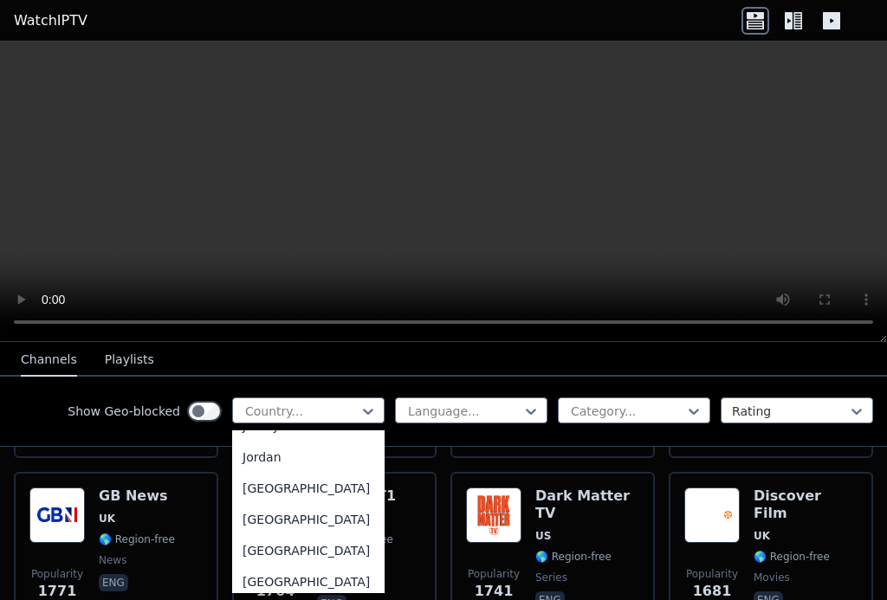
scroll to position [2995, 0]
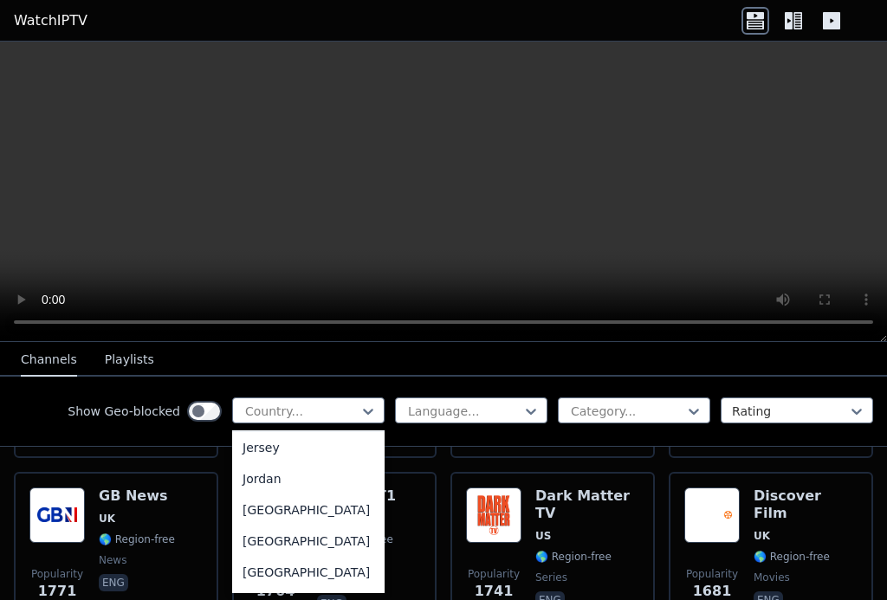
click at [281, 432] on div "[GEOGRAPHIC_DATA]" at bounding box center [308, 416] width 152 height 31
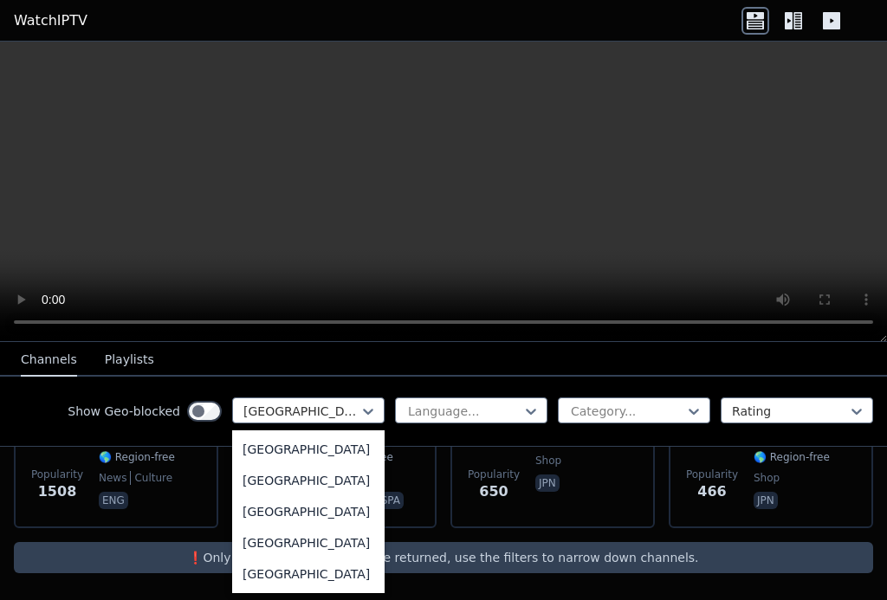
scroll to position [6099, 0]
click at [321, 495] on div "[GEOGRAPHIC_DATA]" at bounding box center [308, 478] width 152 height 31
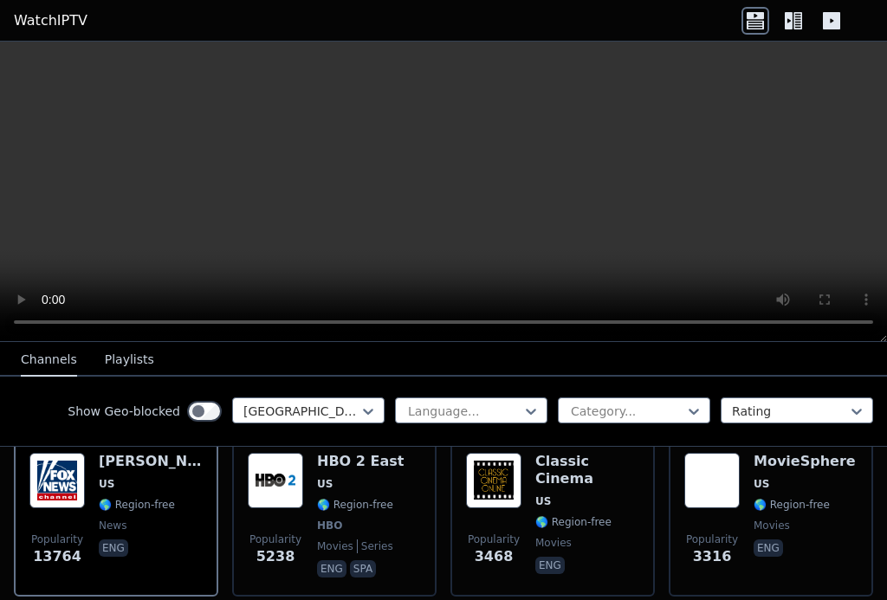
scroll to position [212, 0]
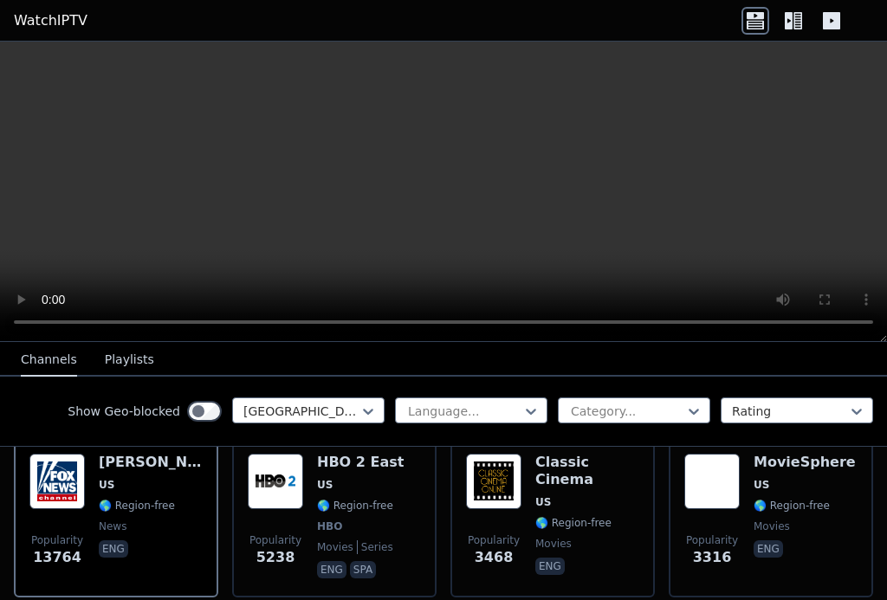
click at [443, 190] on video at bounding box center [443, 192] width 887 height 301
click at [353, 484] on span "US" at bounding box center [360, 485] width 87 height 14
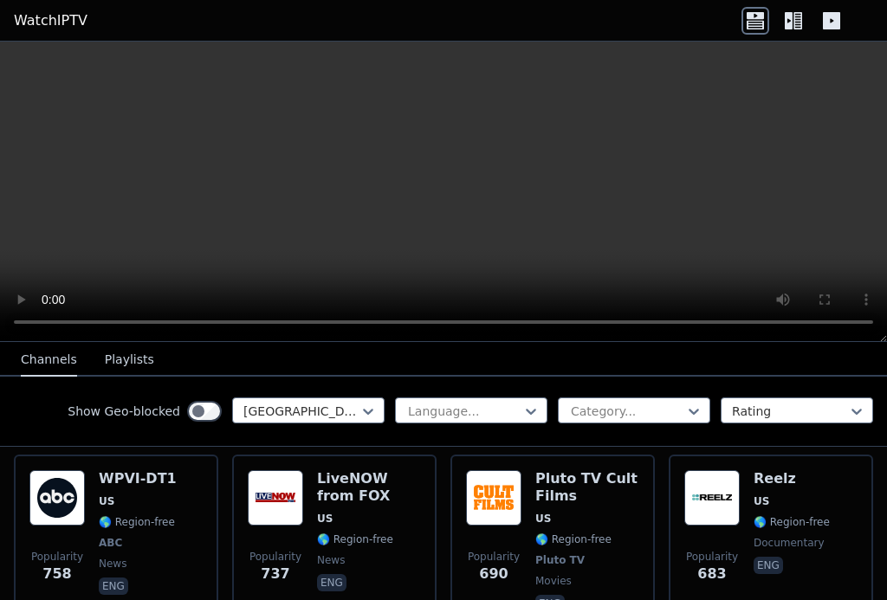
scroll to position [1416, 0]
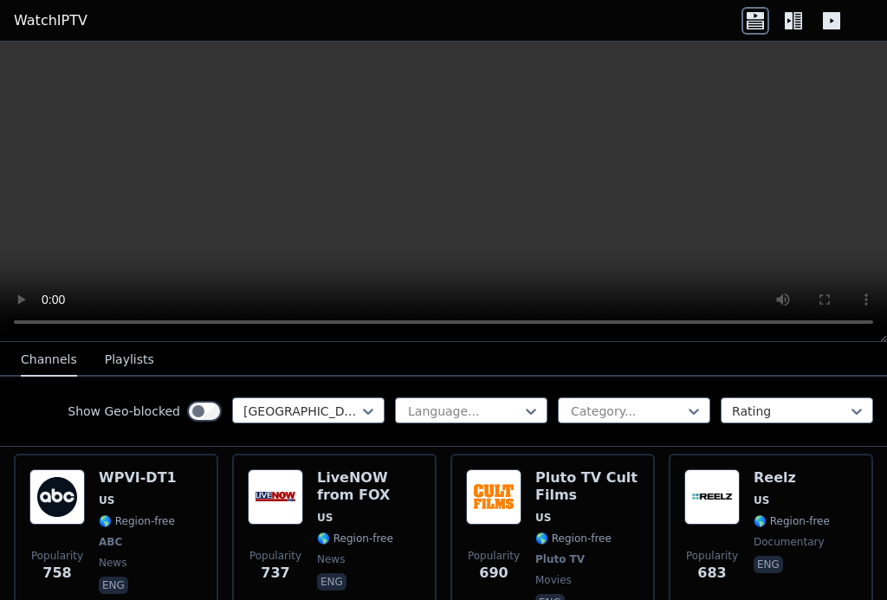
click at [348, 485] on h6 "LiveNOW from FOX" at bounding box center [369, 486] width 104 height 35
click at [164, 494] on span "US" at bounding box center [138, 501] width 78 height 14
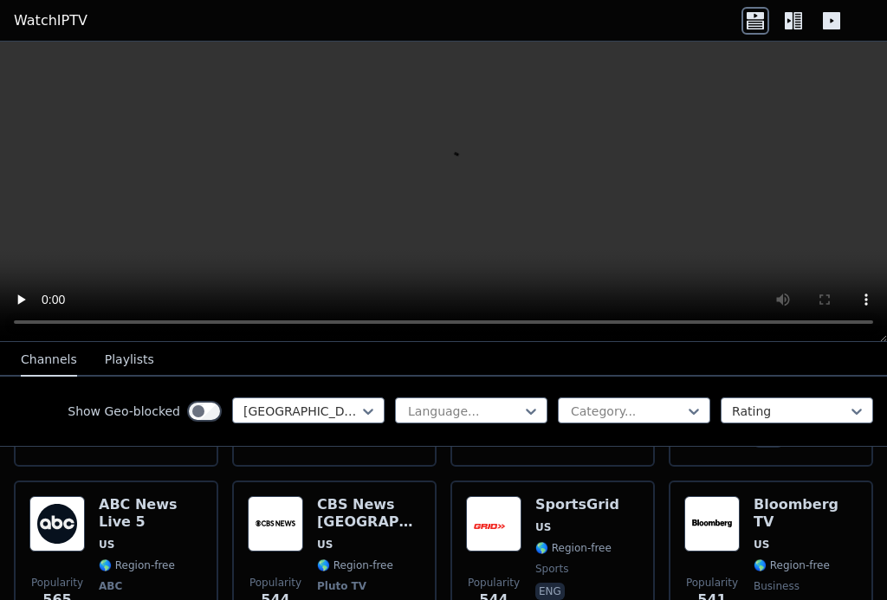
scroll to position [1946, 0]
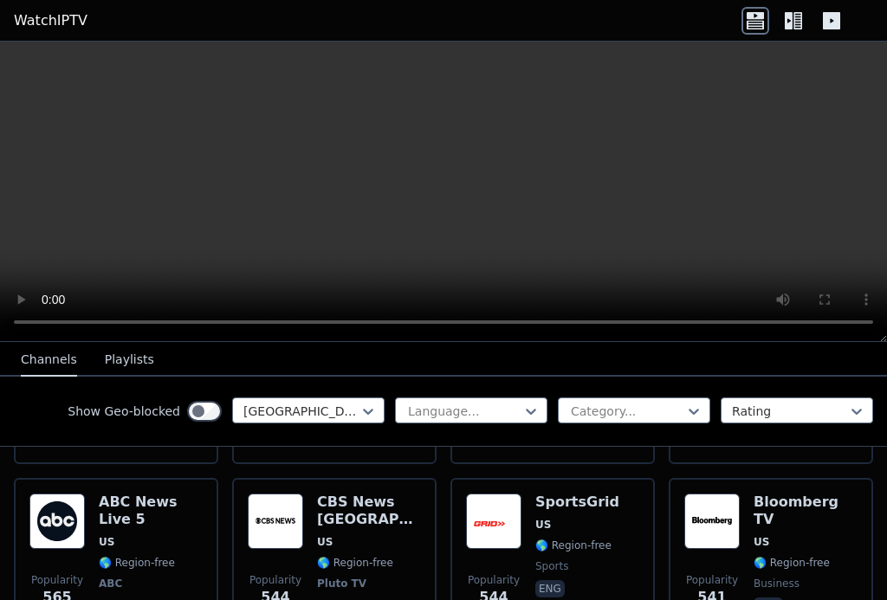
click at [161, 494] on h6 "ABC News Live 5" at bounding box center [151, 511] width 104 height 35
click at [361, 494] on h6 "CBS News [GEOGRAPHIC_DATA]" at bounding box center [369, 511] width 104 height 35
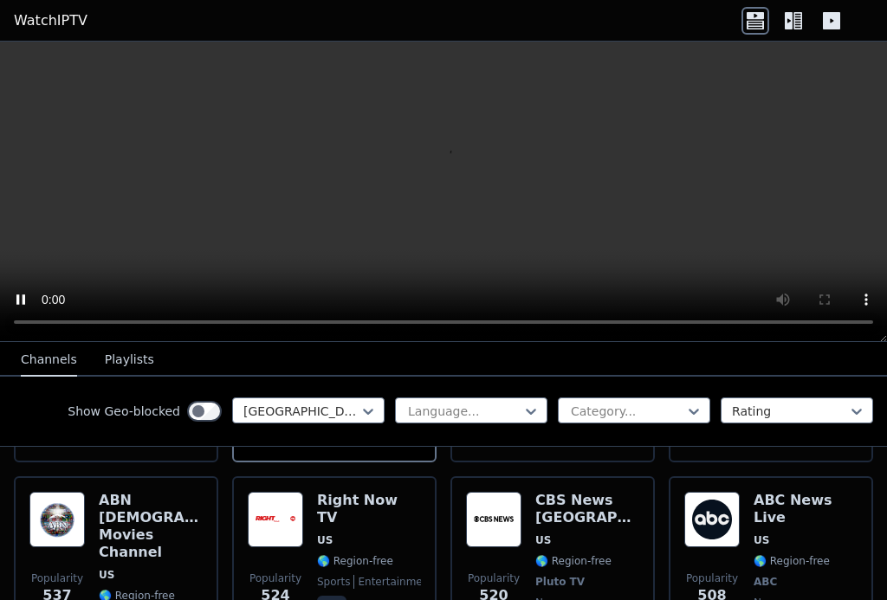
scroll to position [2139, 0]
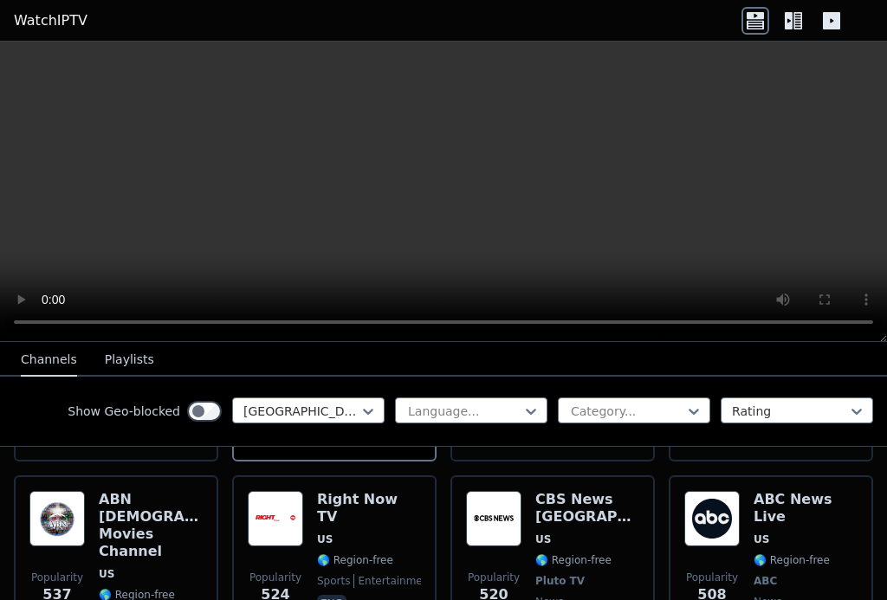
click at [561, 491] on h6 "CBS News [GEOGRAPHIC_DATA]" at bounding box center [587, 508] width 104 height 35
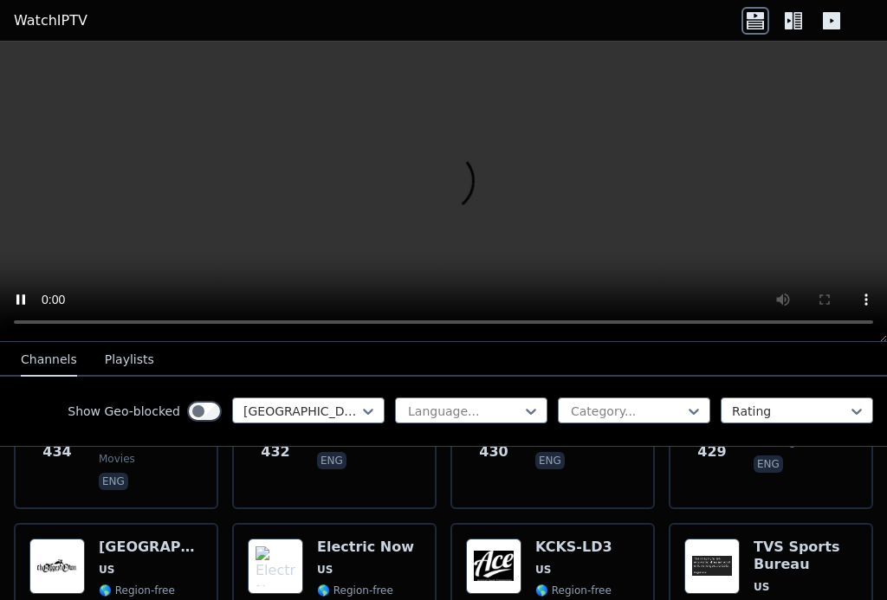
scroll to position [3059, 0]
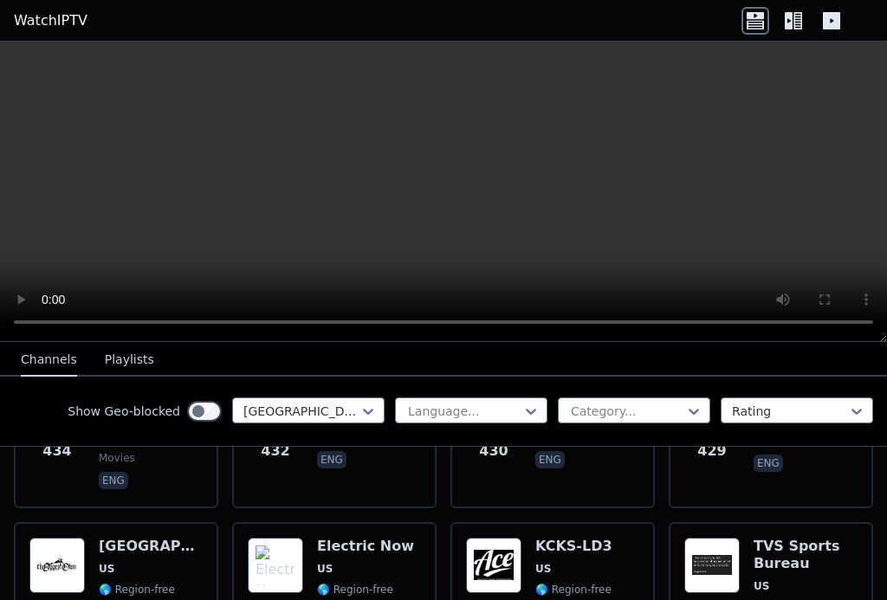
click at [591, 538] on div "KCKS-LD3 US 🌎 Region-free Ace TV entertainment eng" at bounding box center [573, 602] width 77 height 128
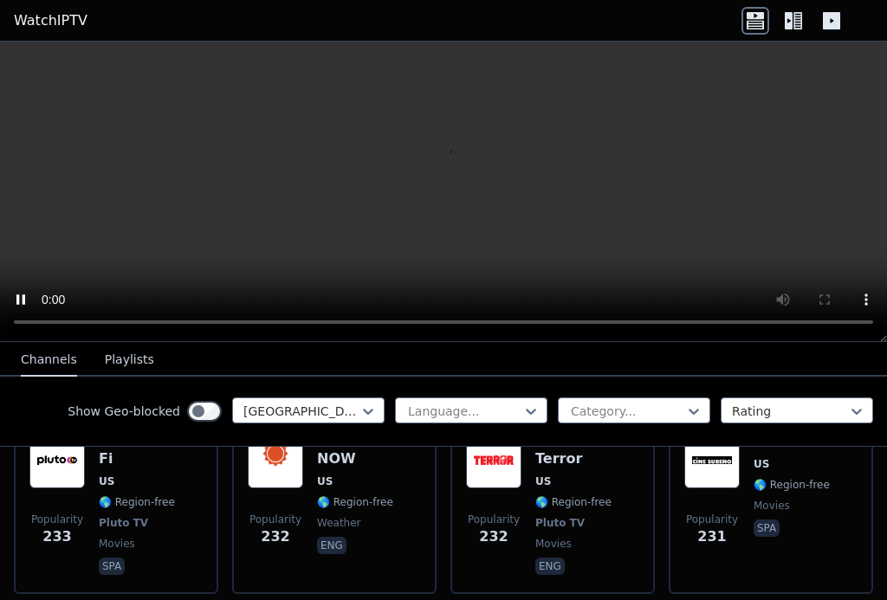
scroll to position [4513, 0]
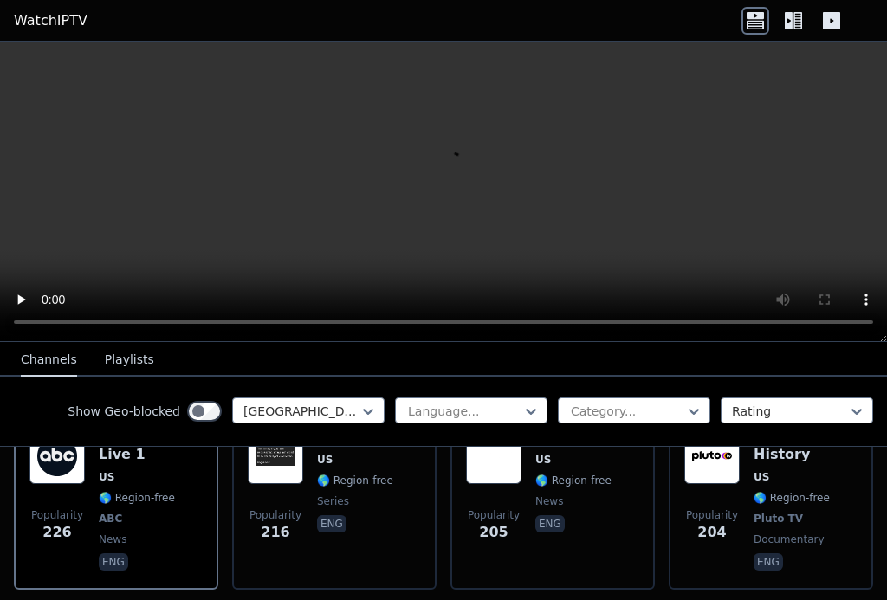
scroll to position [4714, 0]
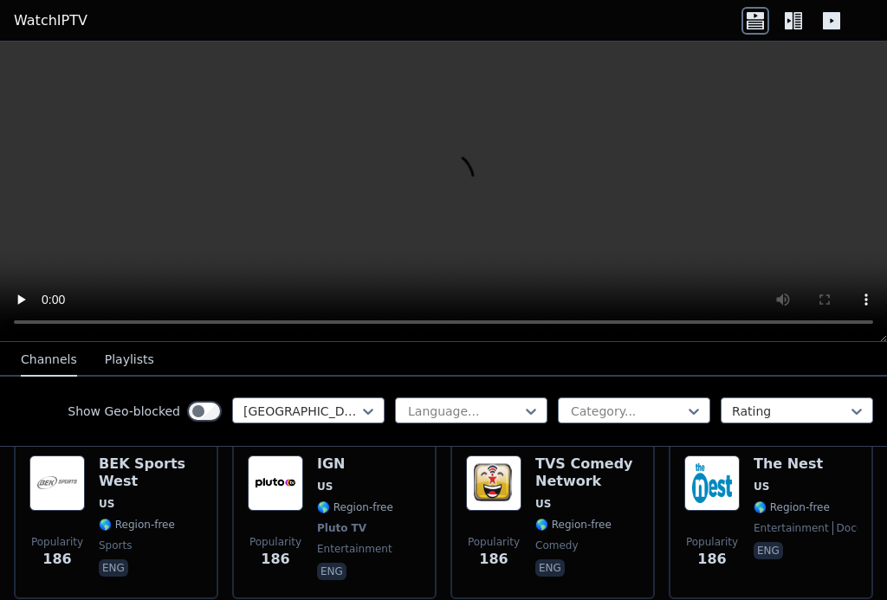
scroll to position [5277, 0]
